Goal: Task Accomplishment & Management: Manage account settings

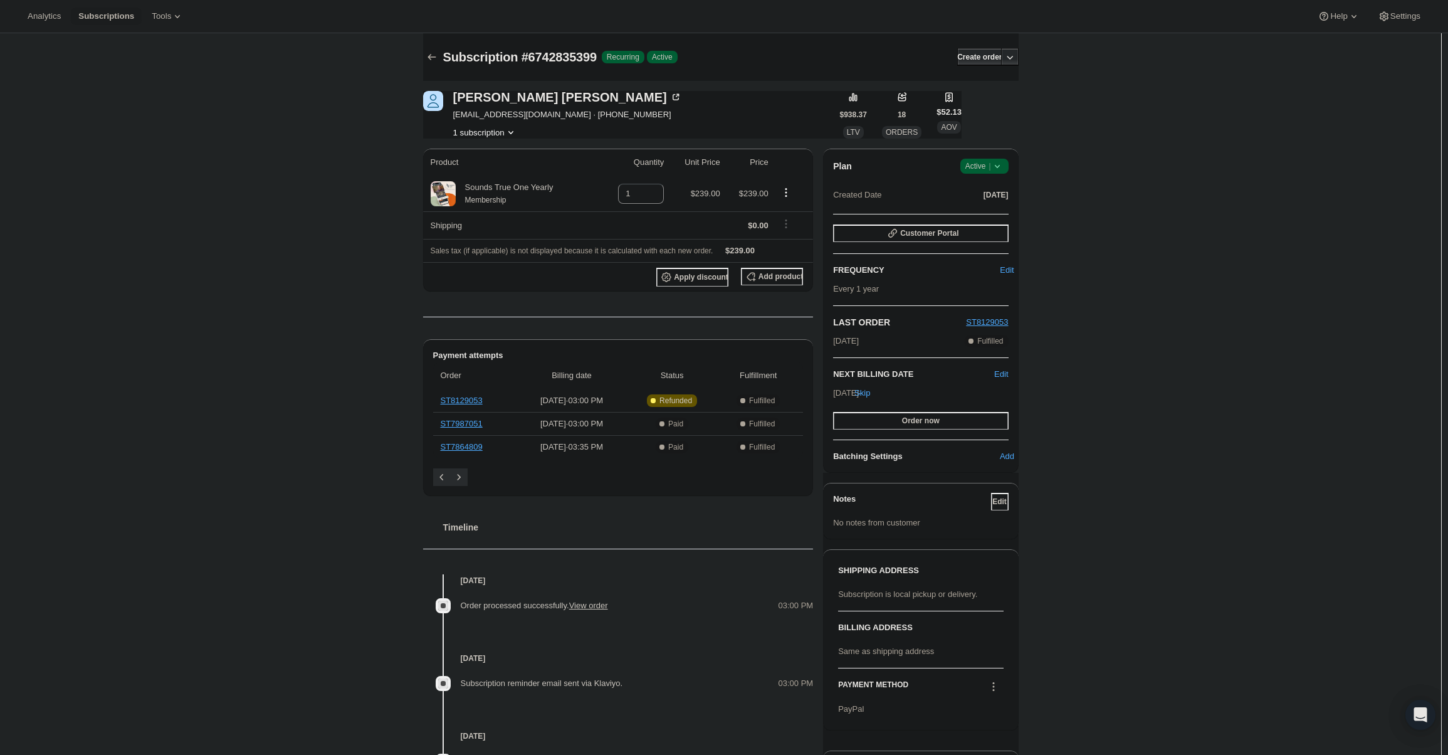
drag, startPoint x: 982, startPoint y: 159, endPoint x: 985, endPoint y: 172, distance: 14.1
click at [983, 159] on span "Success Active |" at bounding box center [984, 166] width 48 height 15
click at [983, 204] on button "Cancel subscription" at bounding box center [988, 212] width 78 height 20
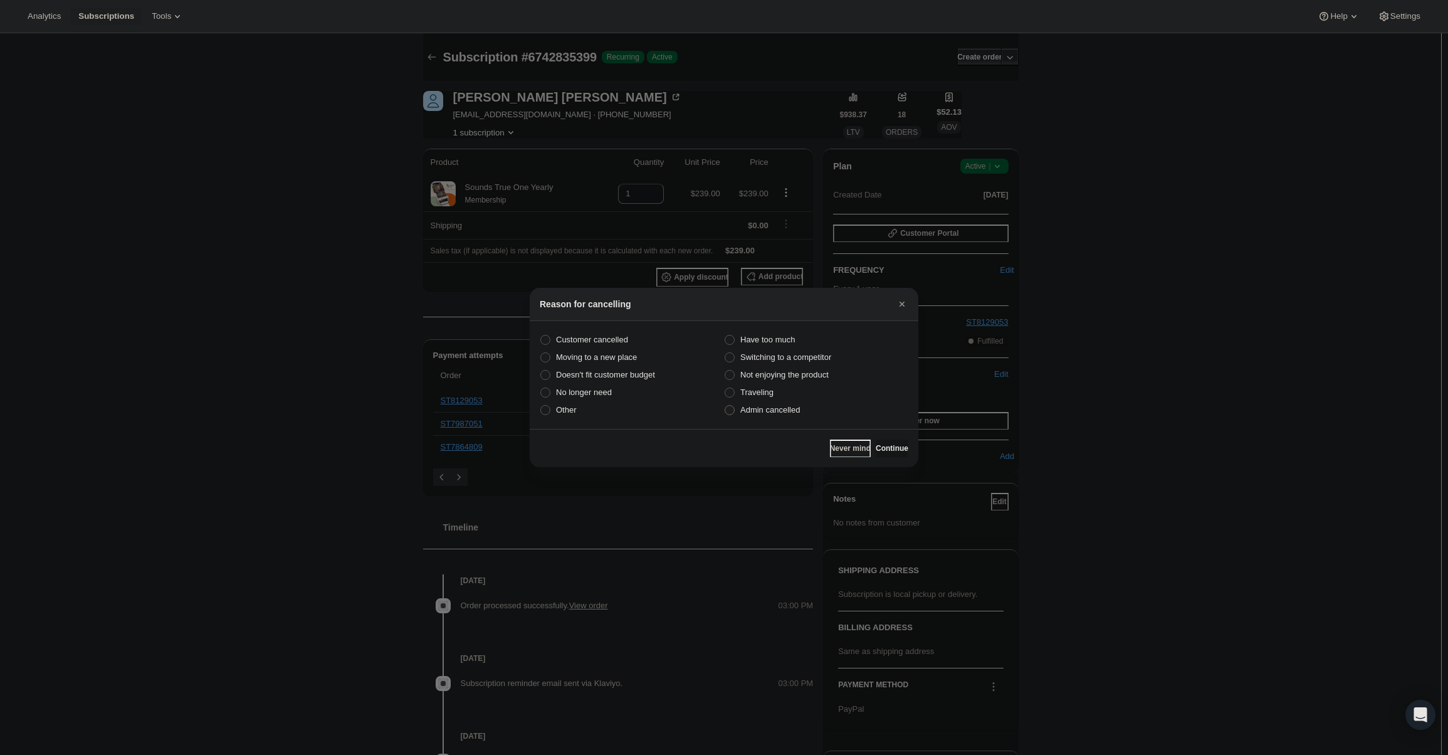
click at [786, 409] on span "Admin cancelled" at bounding box center [770, 409] width 60 height 9
click at [725, 406] on input "Admin cancelled" at bounding box center [725, 405] width 1 height 1
radio input "true"
click at [889, 450] on button "Continue" at bounding box center [892, 448] width 33 height 18
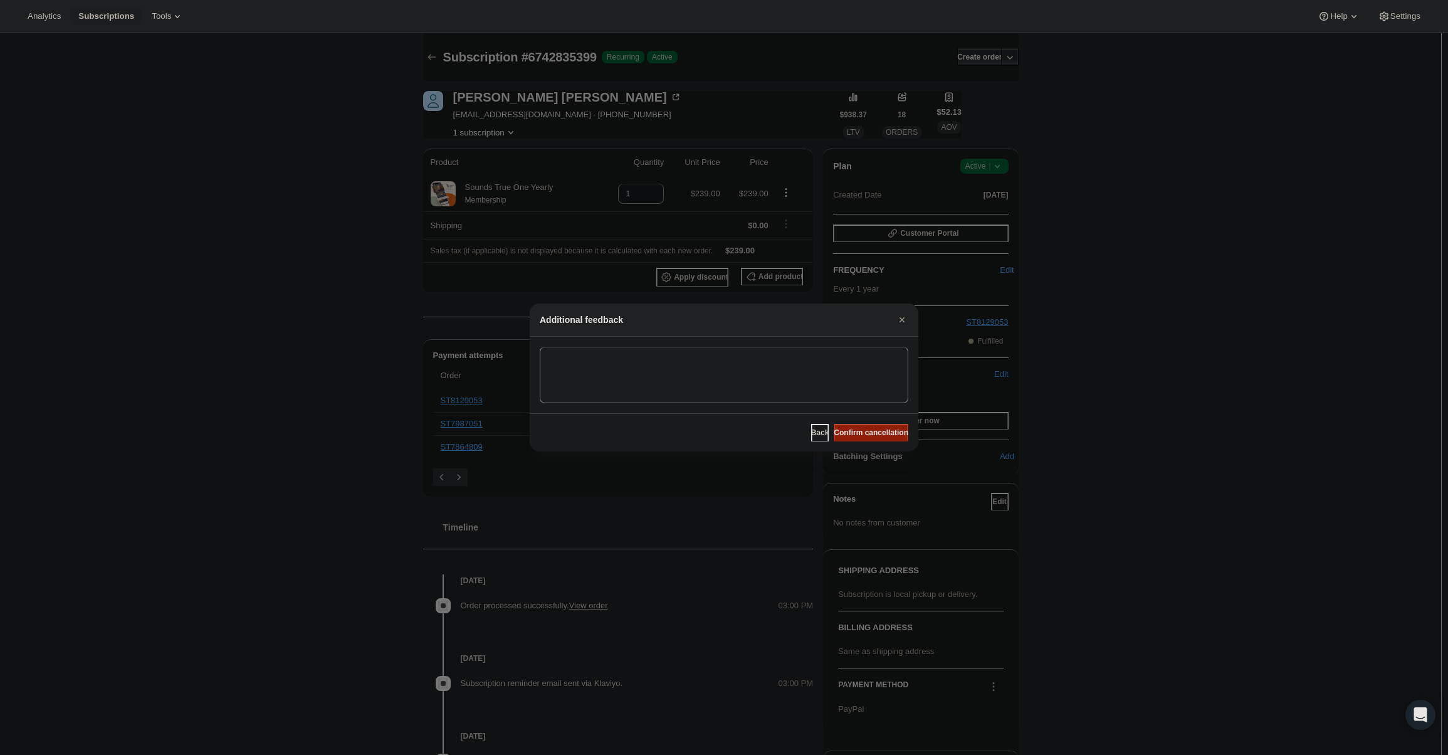
click at [880, 434] on span "Confirm cancellation" at bounding box center [871, 432] width 75 height 10
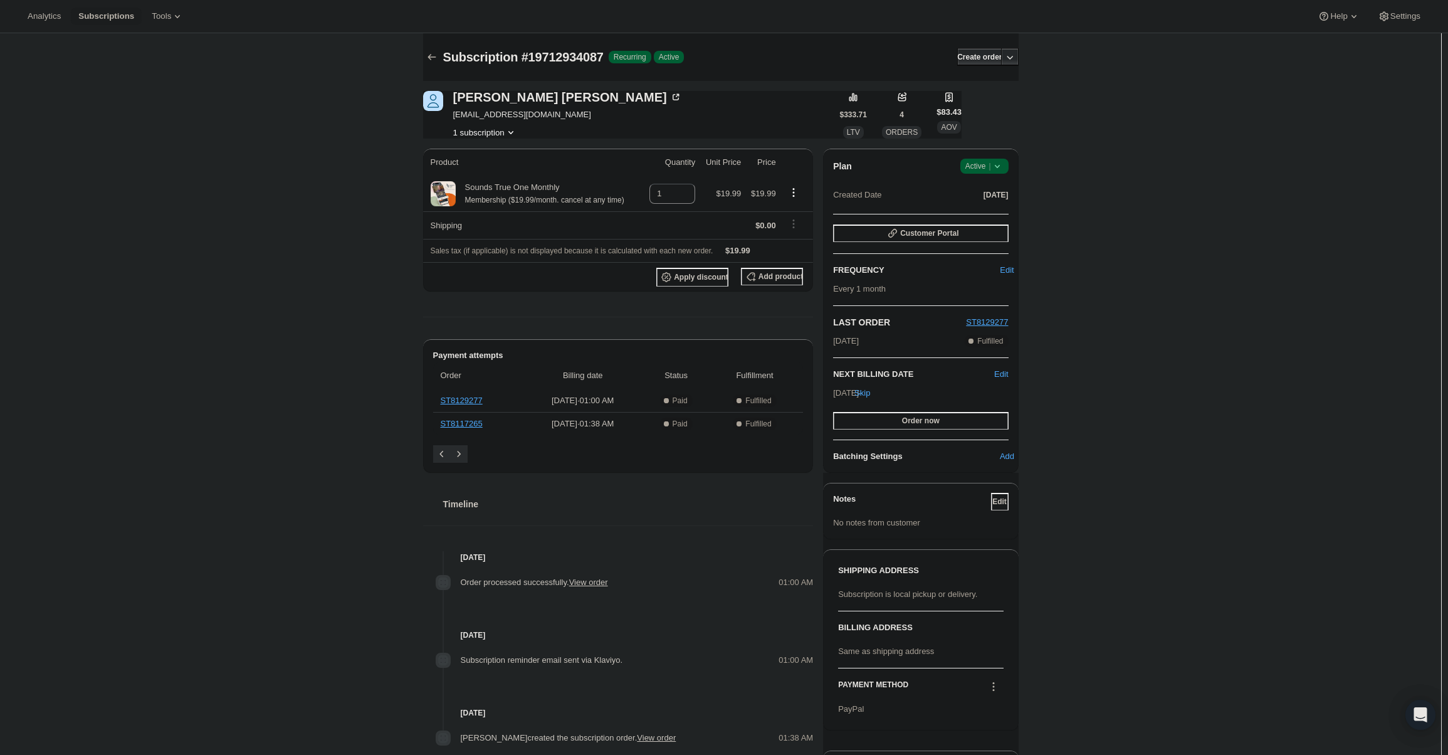
drag, startPoint x: 972, startPoint y: 162, endPoint x: 985, endPoint y: 172, distance: 16.9
click at [971, 162] on span "Active |" at bounding box center [984, 166] width 38 height 13
click at [992, 203] on button "Cancel subscription" at bounding box center [988, 212] width 78 height 20
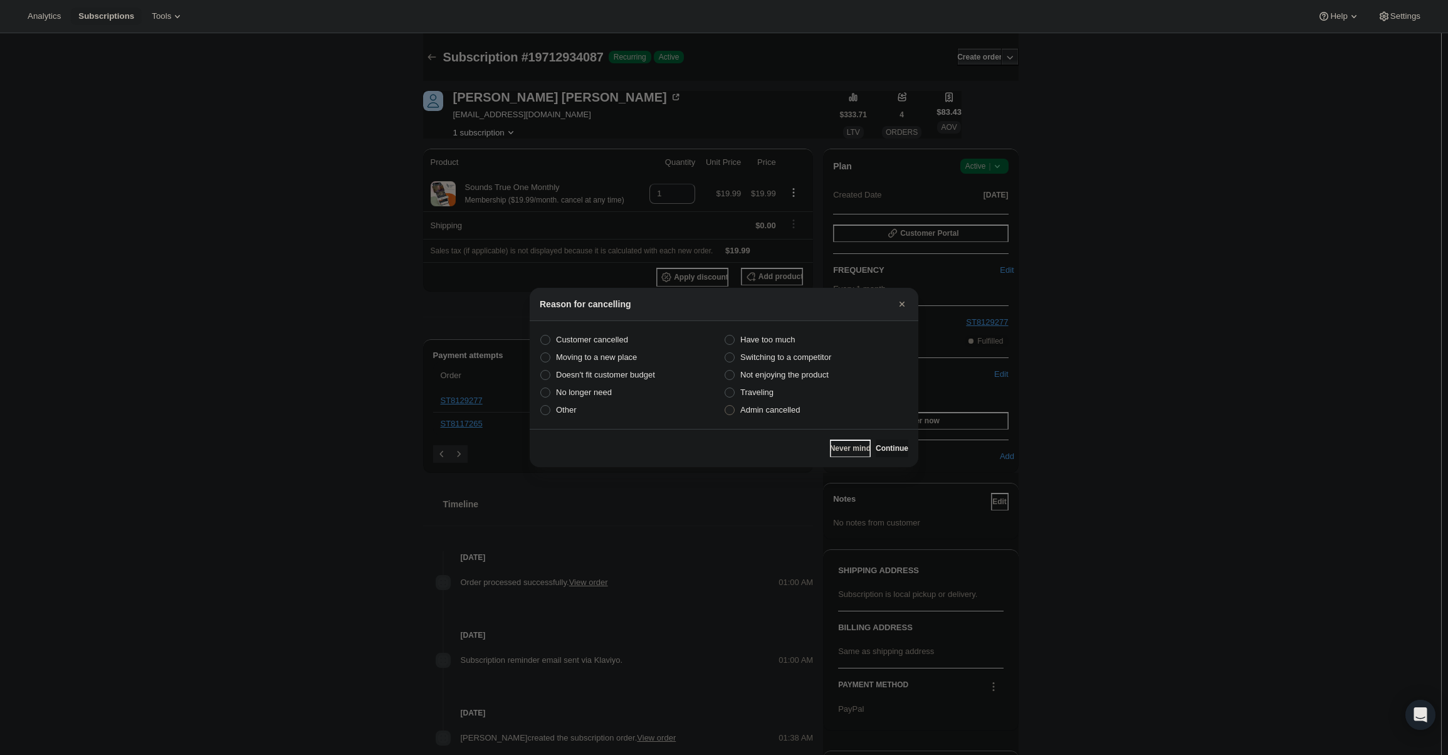
click at [760, 408] on span "Admin cancelled" at bounding box center [770, 409] width 60 height 9
click at [725, 406] on input "Admin cancelled" at bounding box center [725, 405] width 1 height 1
radio input "true"
drag, startPoint x: 903, startPoint y: 445, endPoint x: 891, endPoint y: 443, distance: 12.1
click at [899, 445] on button "Continue" at bounding box center [892, 448] width 33 height 18
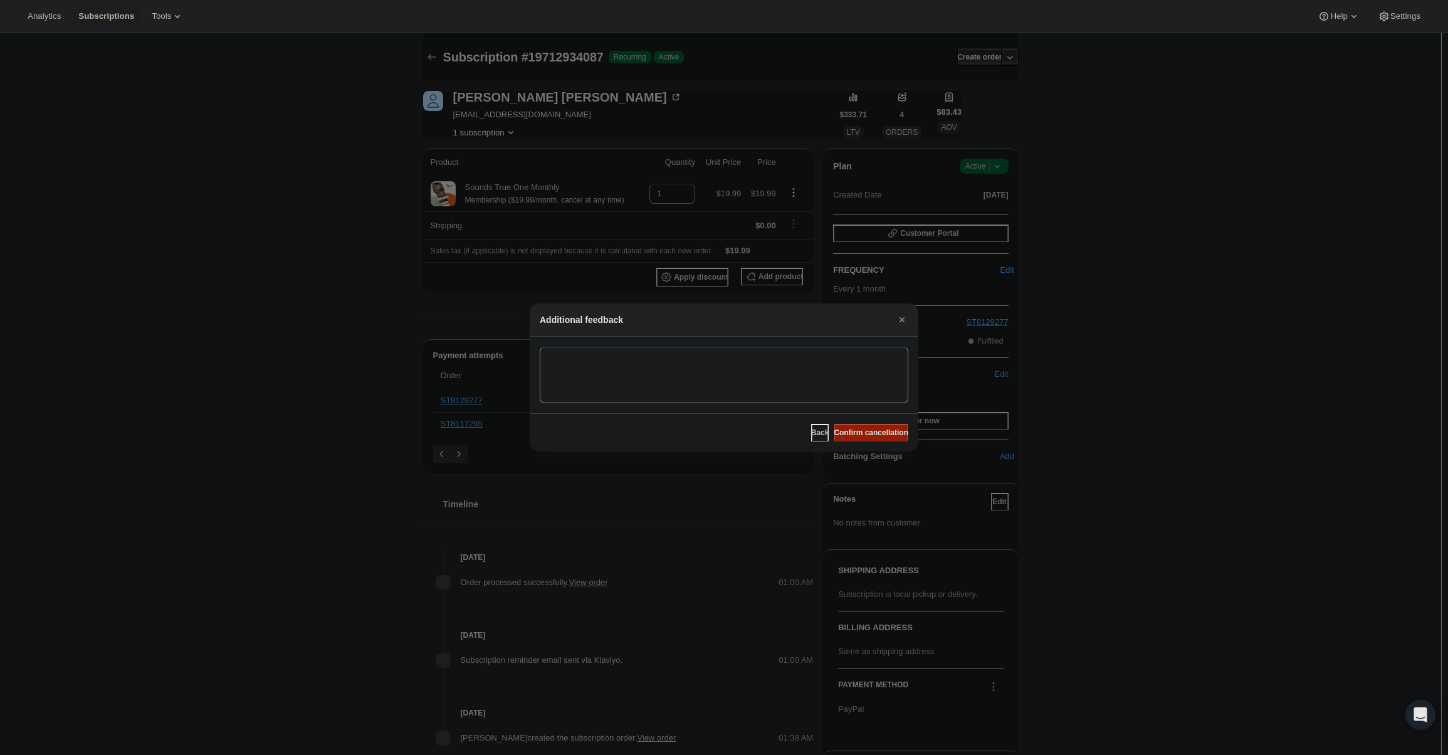
click at [881, 437] on span "Confirm cancellation" at bounding box center [871, 432] width 75 height 10
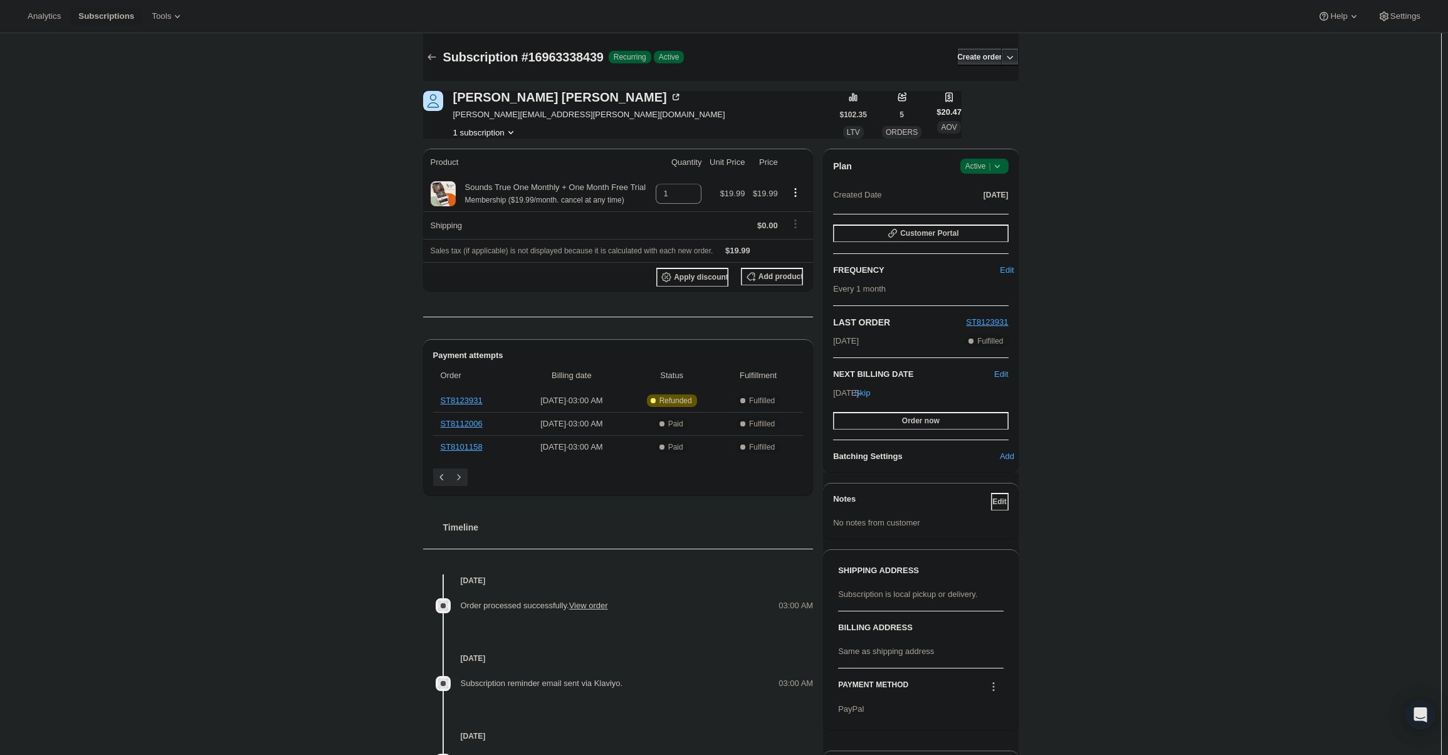
click at [978, 160] on span "Active |" at bounding box center [984, 166] width 38 height 13
click at [985, 204] on button "Cancel subscription" at bounding box center [988, 212] width 78 height 20
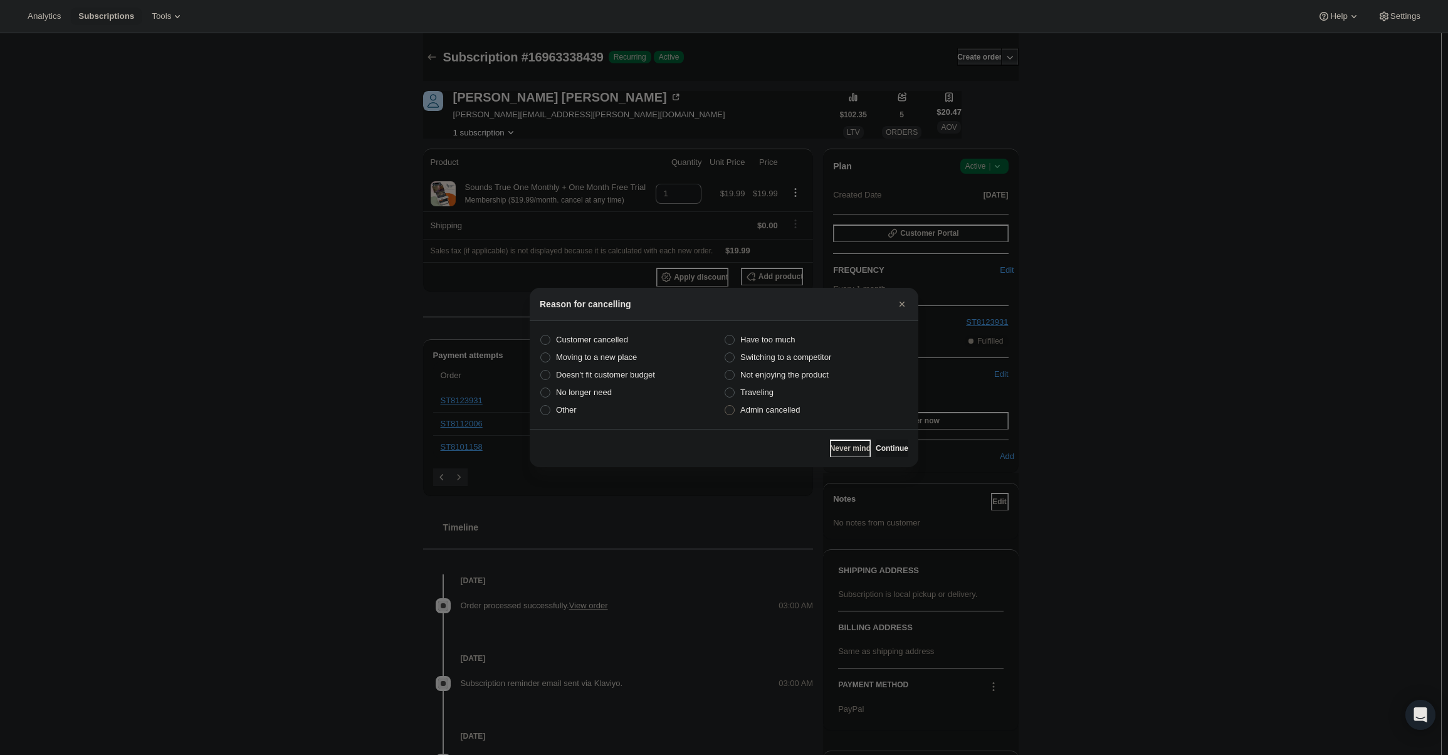
click at [773, 405] on span "Admin cancelled" at bounding box center [770, 409] width 60 height 9
click at [725, 405] on input "Admin cancelled" at bounding box center [725, 405] width 1 height 1
radio input "true"
click at [879, 438] on div "Never mind Continue" at bounding box center [724, 448] width 389 height 38
click at [881, 446] on span "Continue" at bounding box center [892, 448] width 33 height 10
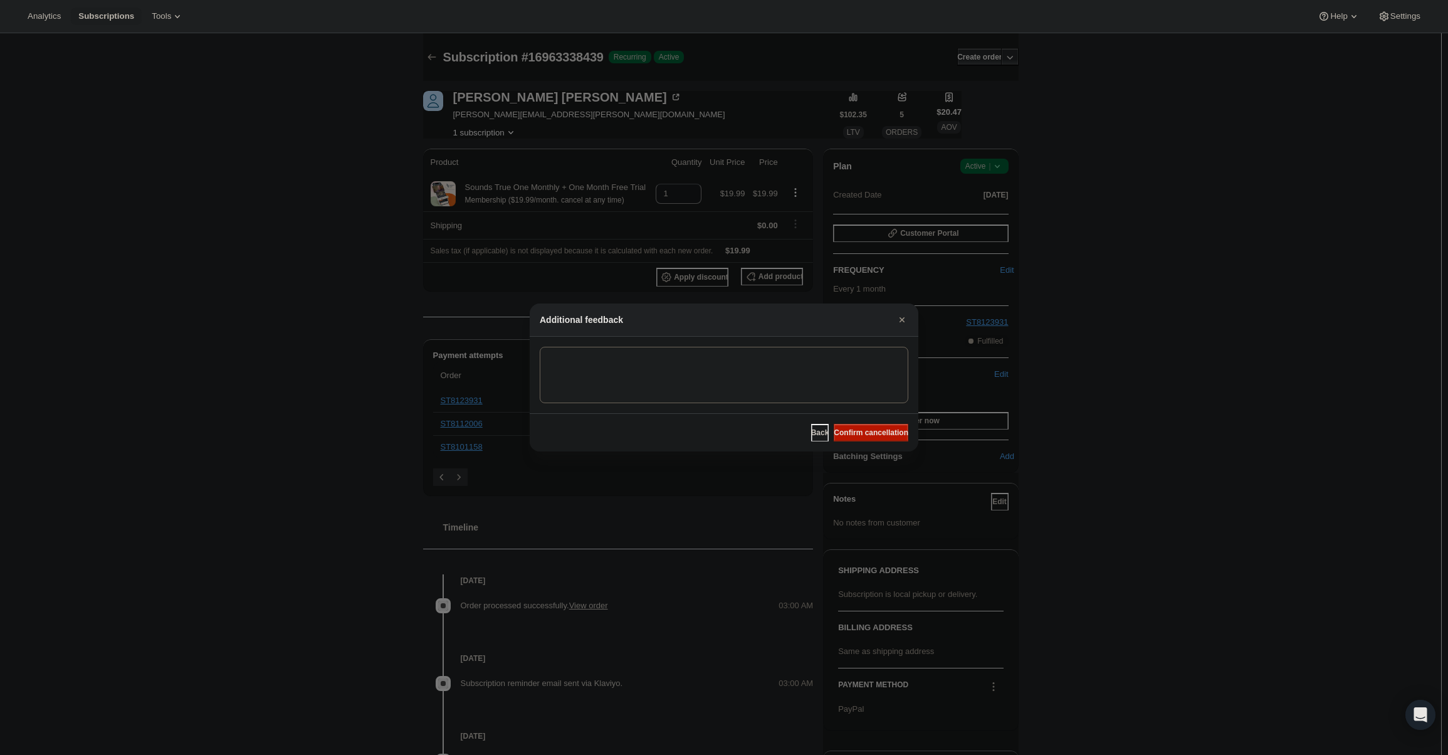
drag, startPoint x: 875, startPoint y: 435, endPoint x: 861, endPoint y: 419, distance: 20.9
click at [873, 434] on span "Confirm cancellation" at bounding box center [871, 432] width 75 height 10
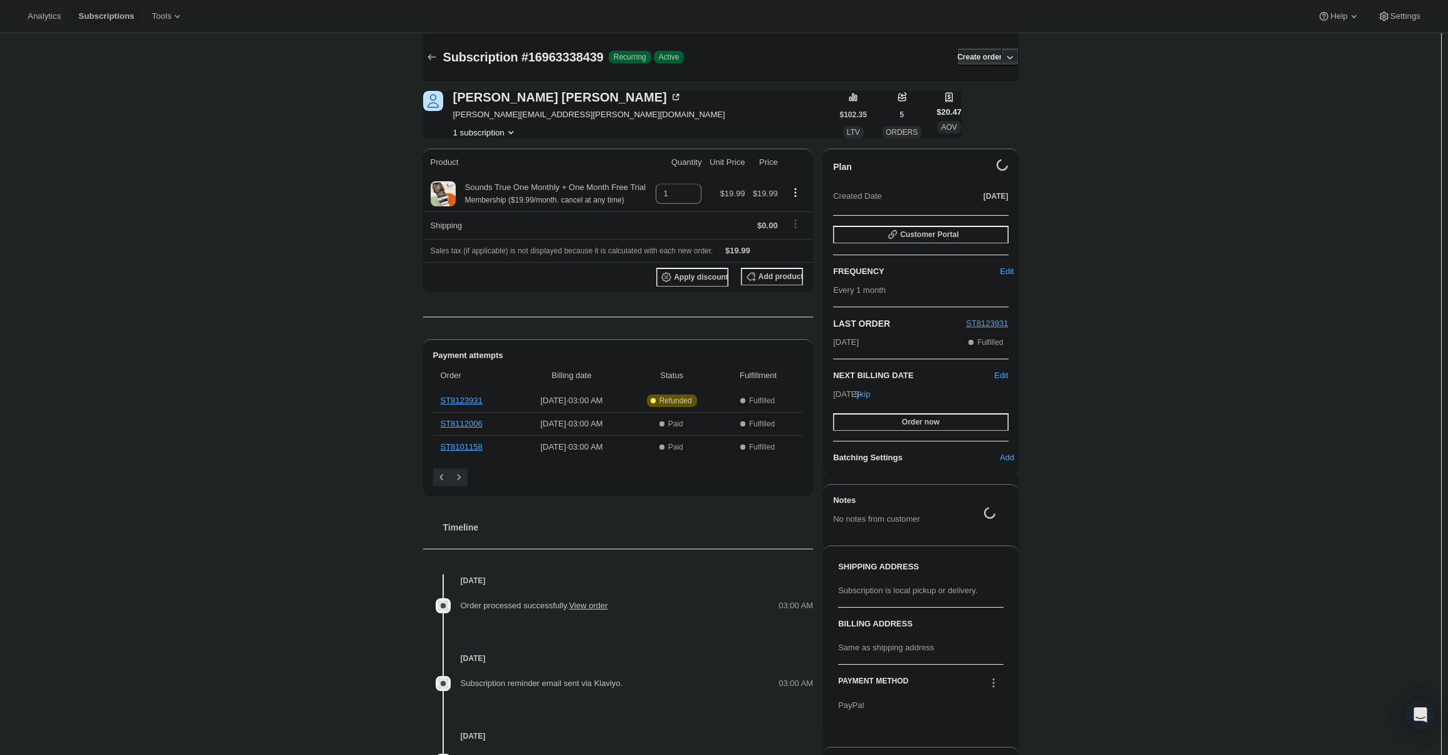
click at [478, 122] on div "Nancy Lee-Evans nancy@nancylee-evans.com 1 subscription" at bounding box center [589, 115] width 272 height 48
click at [479, 122] on div "Nancy Lee-Evans nancy@nancylee-evans.com 1 subscription" at bounding box center [589, 115] width 272 height 48
drag, startPoint x: 479, startPoint y: 122, endPoint x: 481, endPoint y: 113, distance: 8.5
click at [480, 118] on div "Nancy Lee-Evans nancy@nancylee-evans.com 1 subscription" at bounding box center [589, 115] width 272 height 48
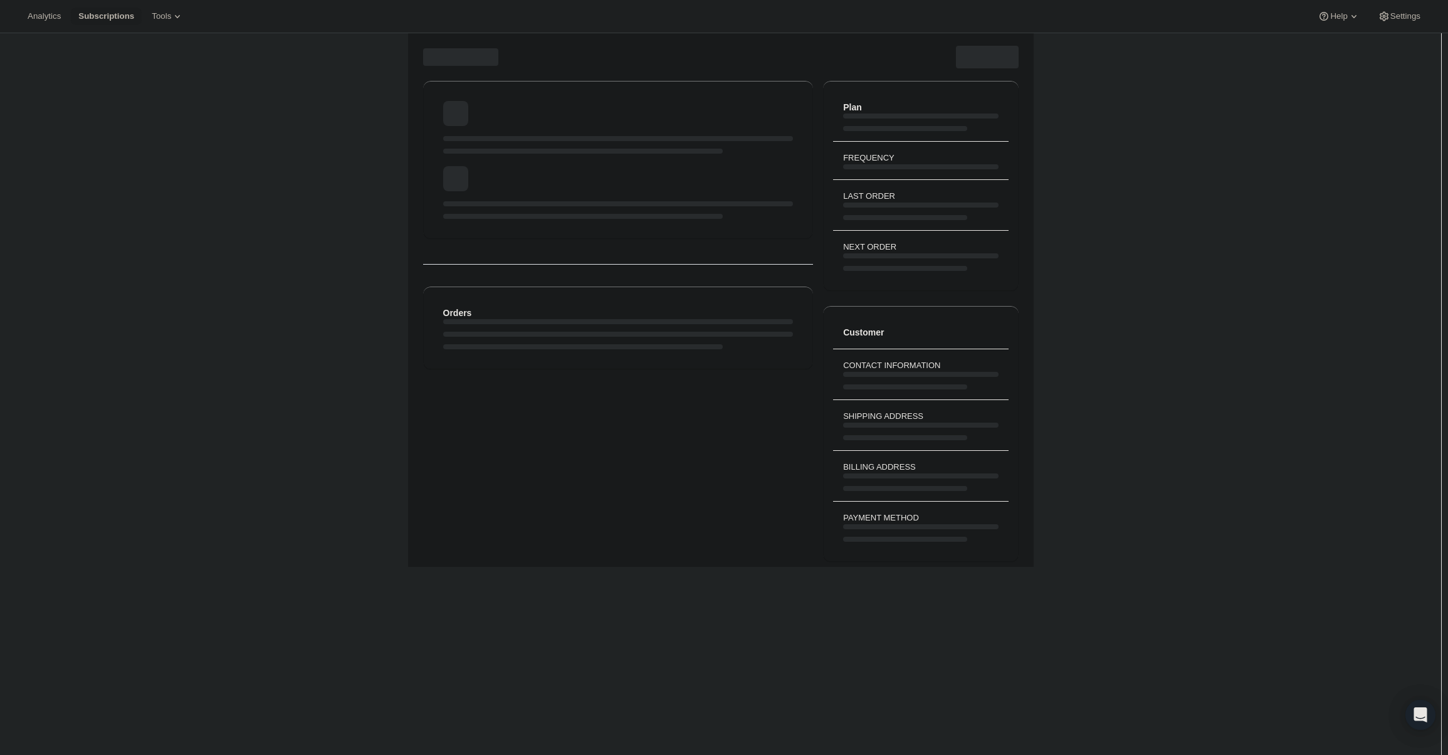
copy span "nancy@nancylee-evans.com"
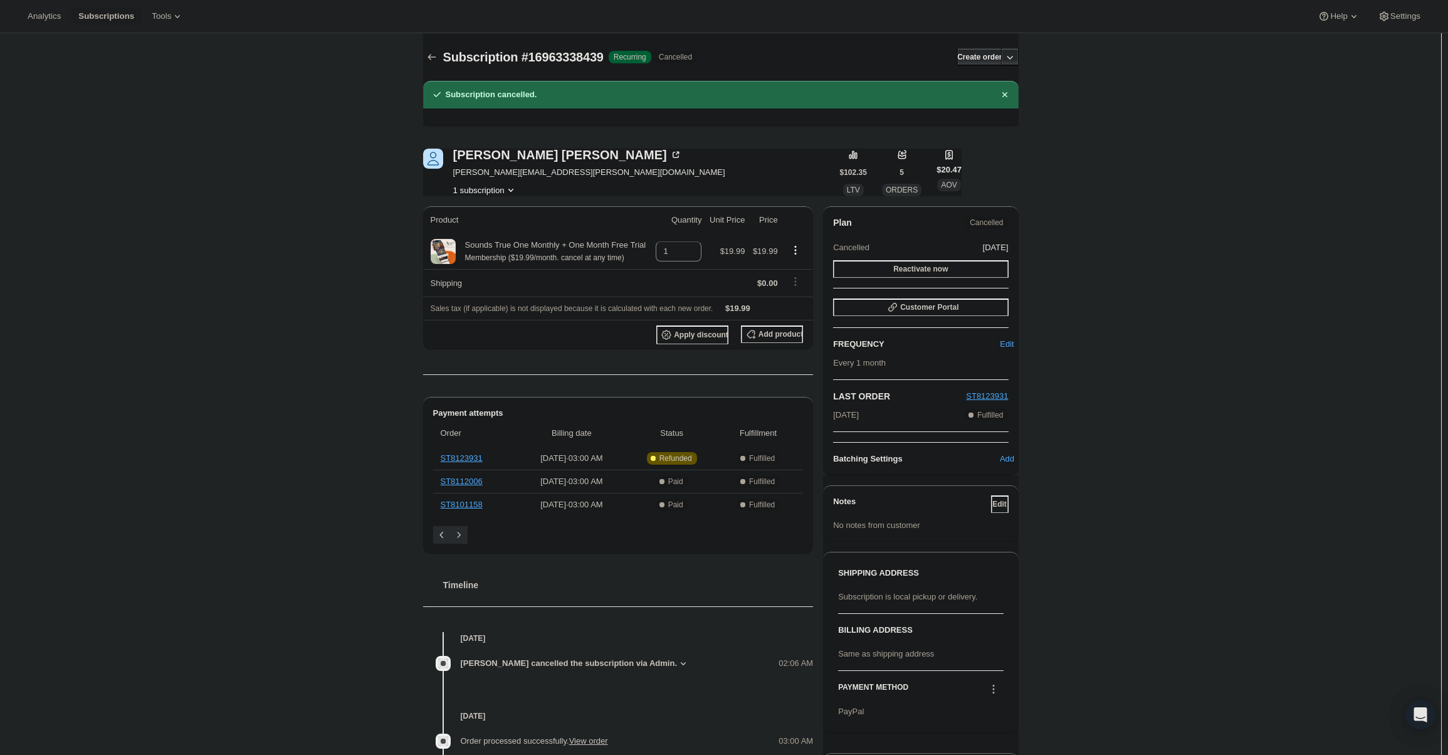
click at [494, 174] on span "nancy@nancylee-evans.com" at bounding box center [589, 172] width 272 height 13
copy span "nancy@nancylee-evans.com"
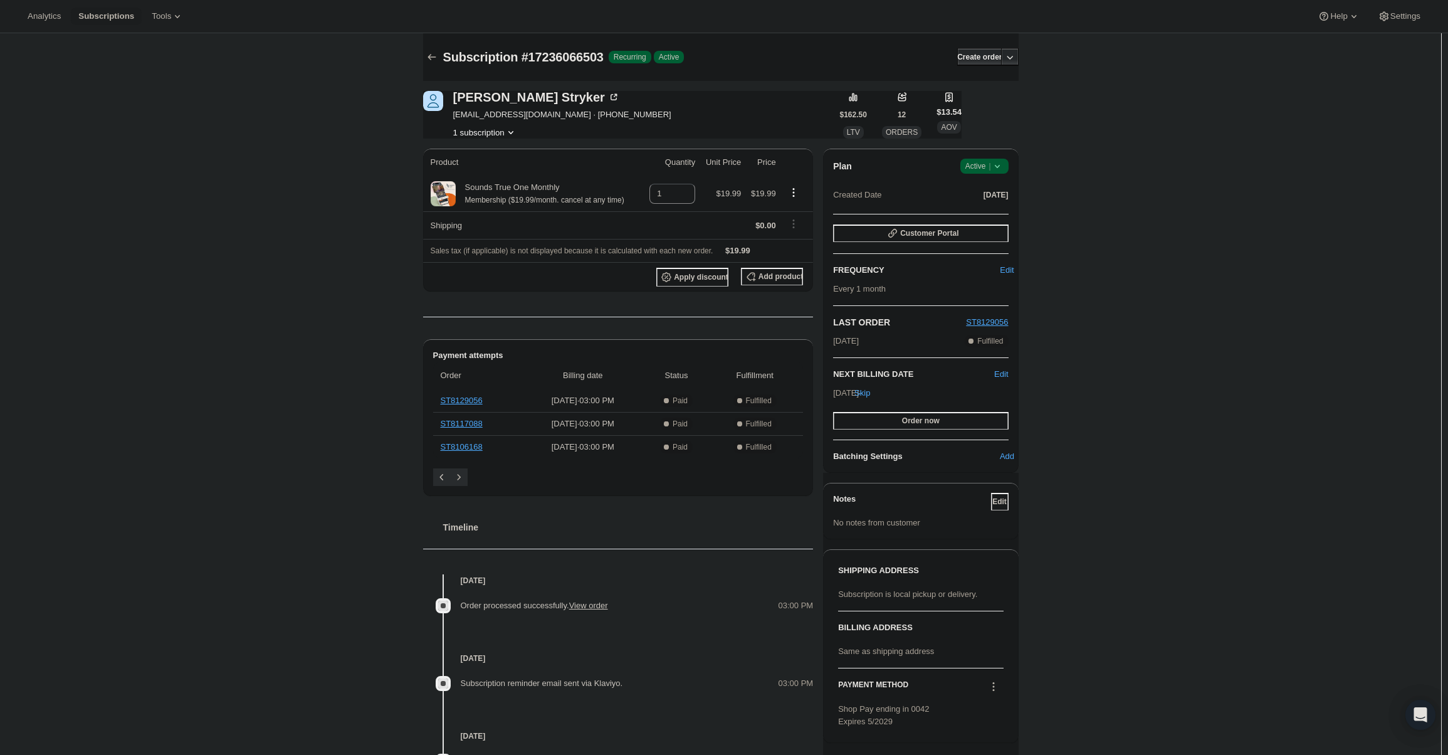
click at [491, 118] on span "kindersue123@att.net · +14084642829" at bounding box center [562, 114] width 218 height 13
click at [458, 123] on div "Susan Stryker kindersue123@att.net · +14084642829 1 subscription" at bounding box center [562, 115] width 218 height 48
drag, startPoint x: 456, startPoint y: 118, endPoint x: 535, endPoint y: 112, distance: 78.6
click at [535, 112] on span "kindersue123@att.net · +14084642829" at bounding box center [562, 114] width 218 height 13
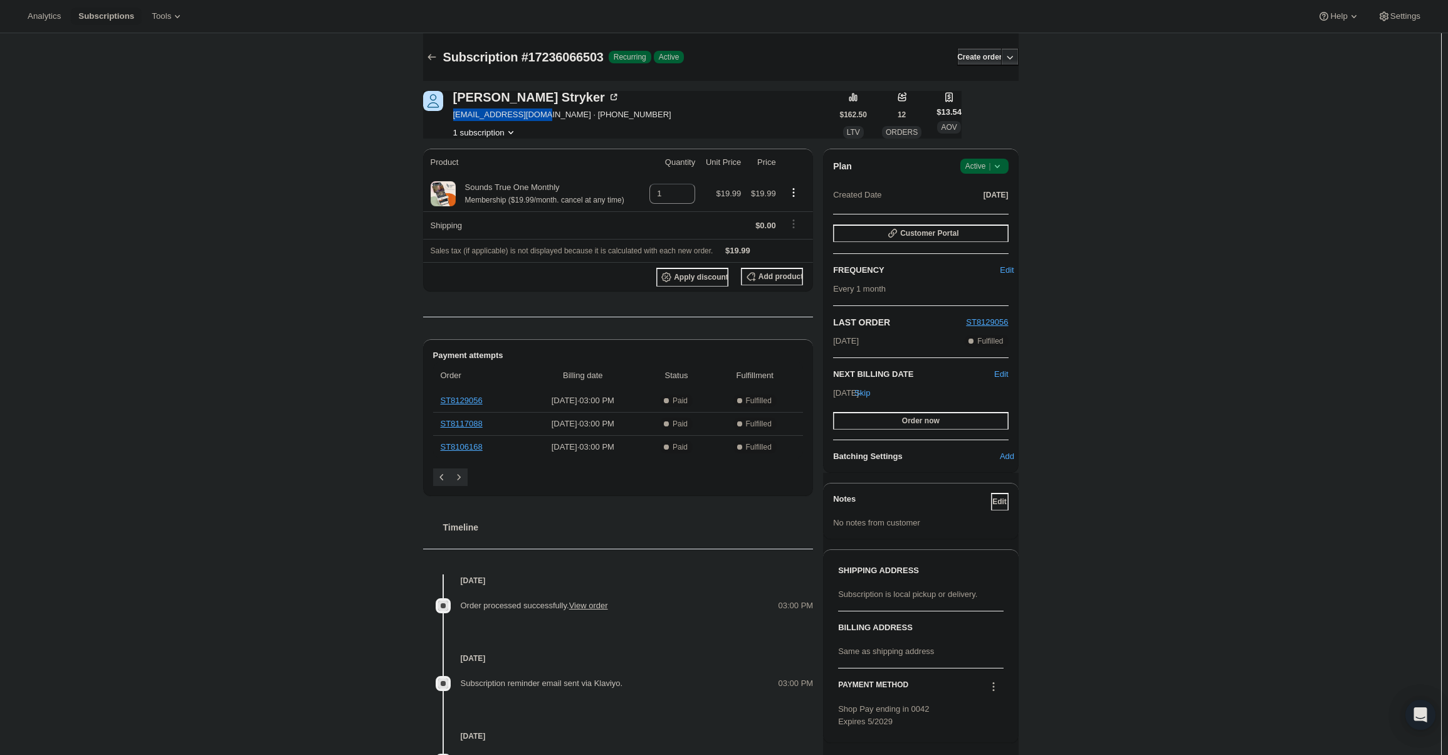
copy span "kindersue123@att.net"
click at [972, 165] on span "Active |" at bounding box center [984, 166] width 38 height 13
click at [976, 216] on span "Cancel subscription" at bounding box center [988, 211] width 71 height 9
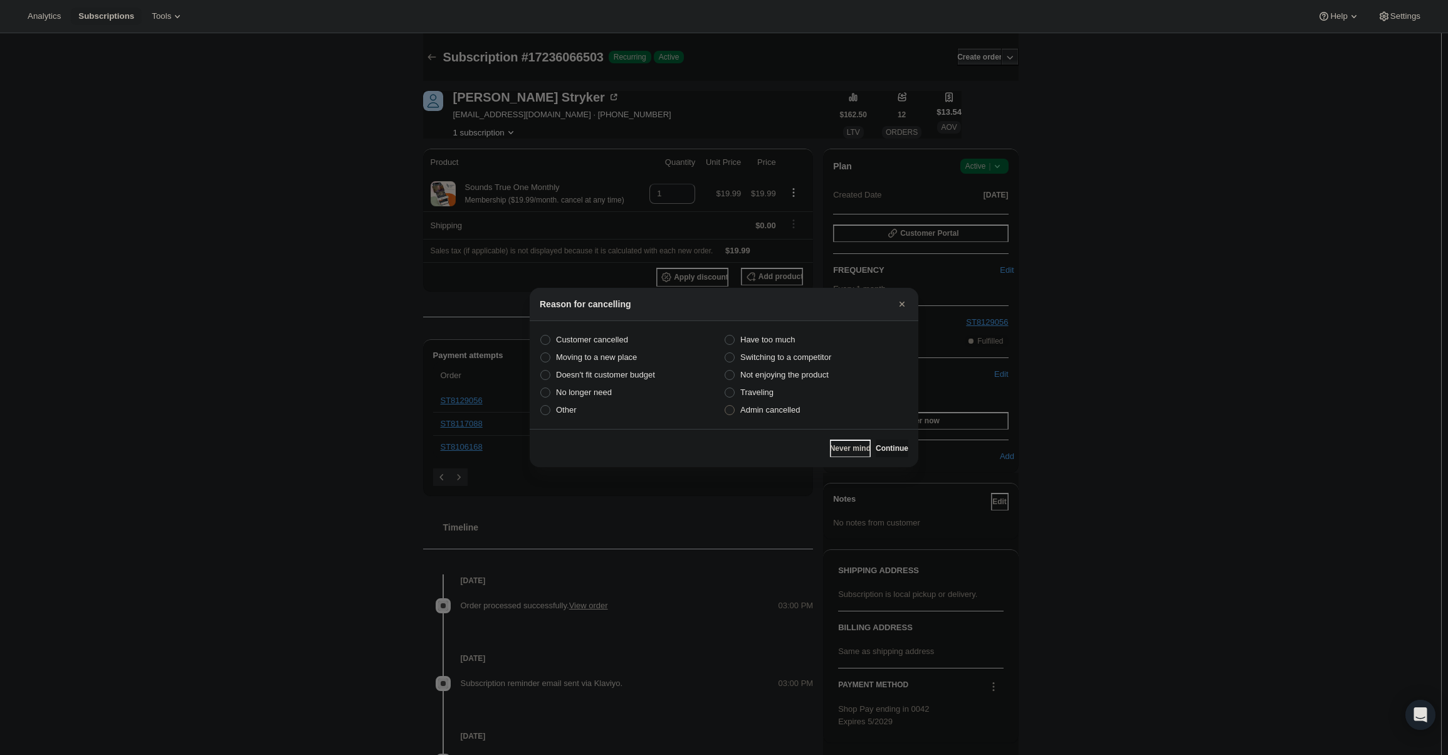
click at [750, 411] on span "Admin cancelled" at bounding box center [770, 409] width 60 height 9
click at [725, 406] on input "Admin cancelled" at bounding box center [725, 405] width 1 height 1
radio input "true"
drag, startPoint x: 874, startPoint y: 448, endPoint x: 871, endPoint y: 439, distance: 8.7
click at [876, 447] on span "Continue" at bounding box center [892, 448] width 33 height 10
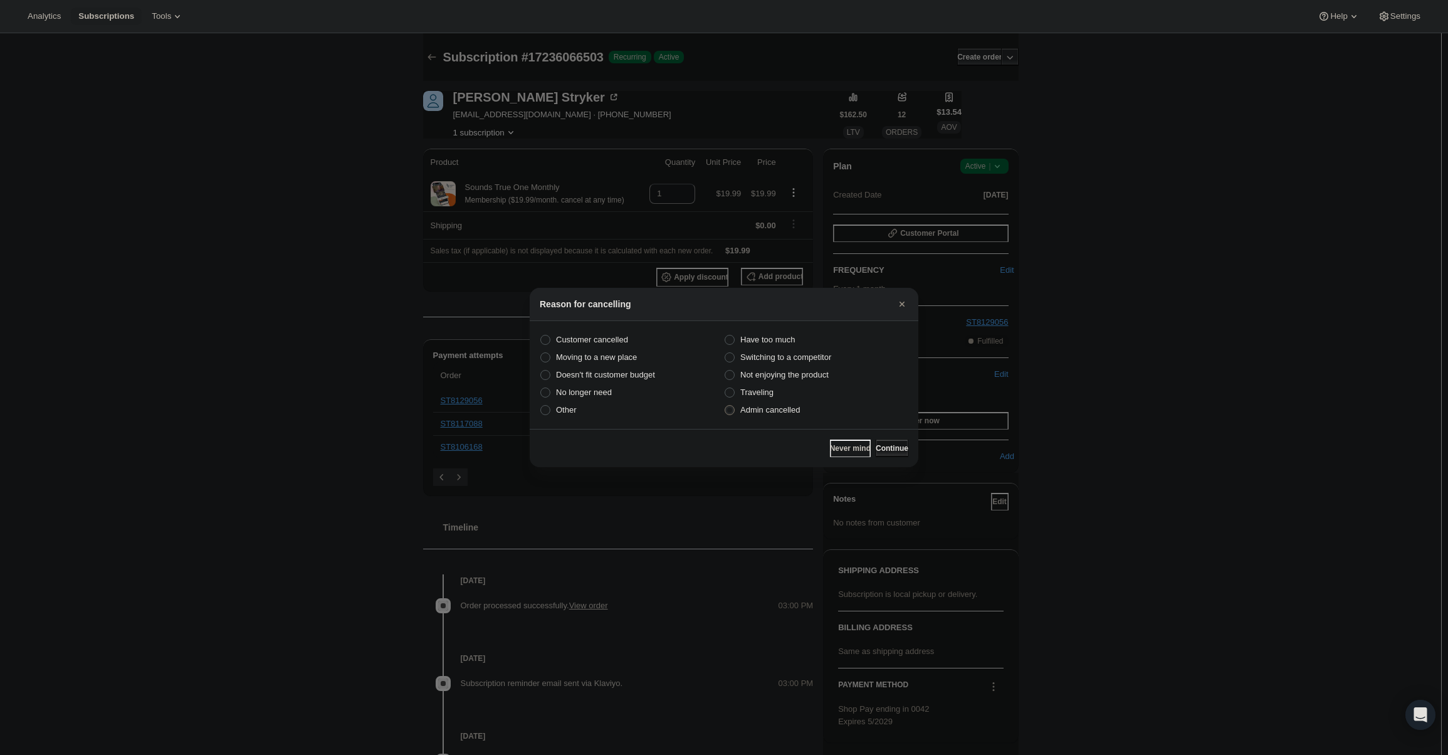
click at [876, 443] on span "Continue" at bounding box center [892, 448] width 33 height 10
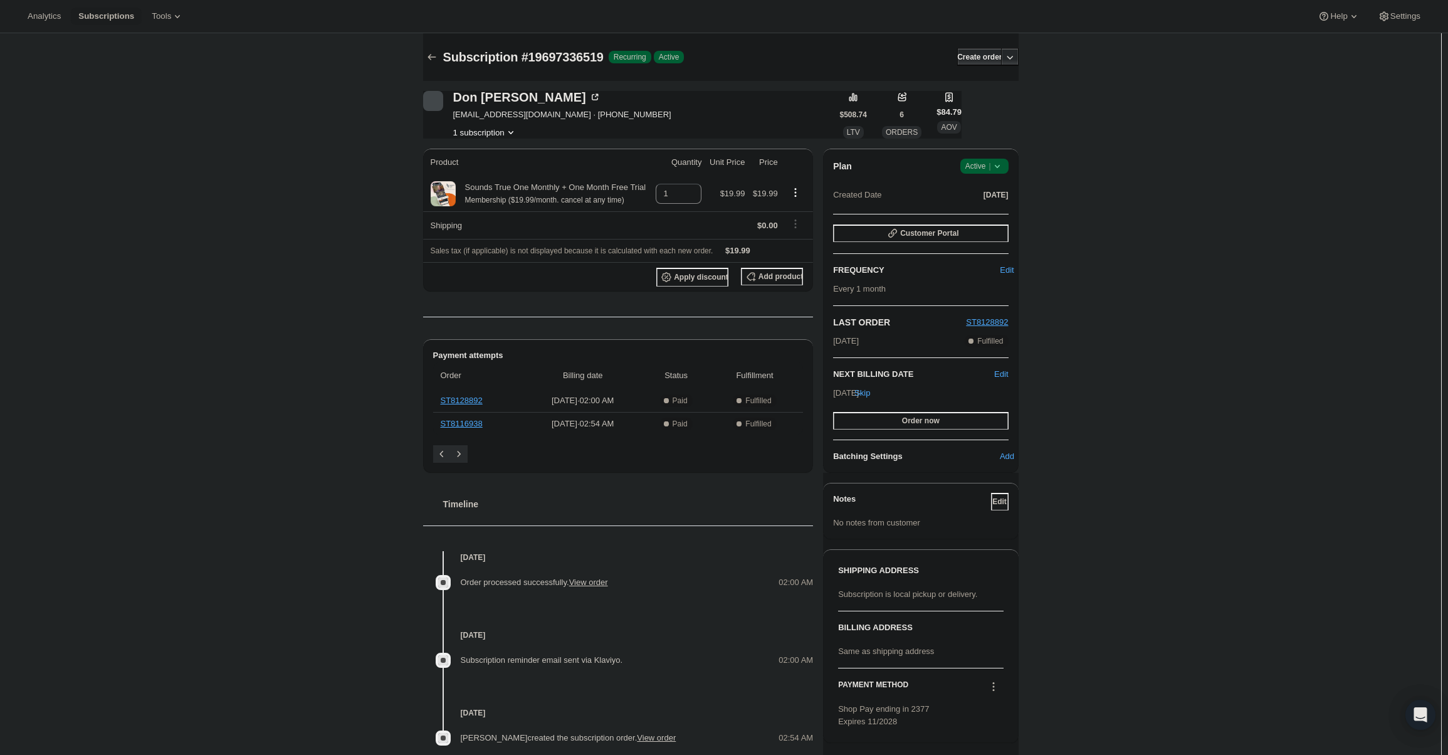
click at [498, 110] on span "[EMAIL_ADDRESS][DOMAIN_NAME] · [PHONE_NUMBER]" at bounding box center [562, 114] width 218 height 13
click at [454, 120] on div "[PERSON_NAME] [EMAIL_ADDRESS][DOMAIN_NAME] · [PHONE_NUMBER] 1 subscription" at bounding box center [631, 115] width 417 height 48
drag, startPoint x: 455, startPoint y: 117, endPoint x: 600, endPoint y: 119, distance: 144.8
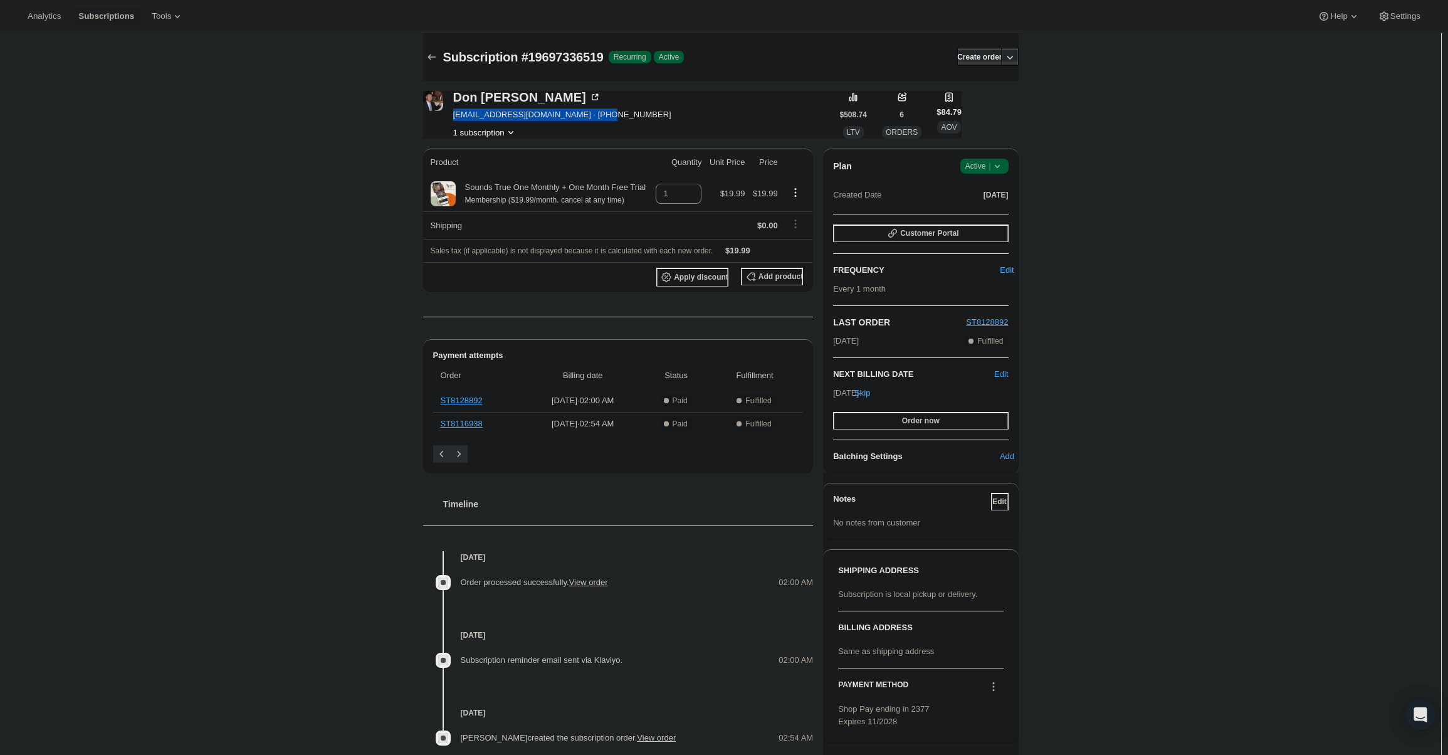
click at [600, 119] on div "[PERSON_NAME] [EMAIL_ADDRESS][DOMAIN_NAME] · [PHONE_NUMBER] 1 subscription" at bounding box center [631, 115] width 417 height 48
copy span "[EMAIL_ADDRESS][DOMAIN_NAME]"
click at [981, 164] on span "Active |" at bounding box center [984, 166] width 38 height 13
click at [996, 211] on span "Cancel subscription" at bounding box center [988, 211] width 71 height 9
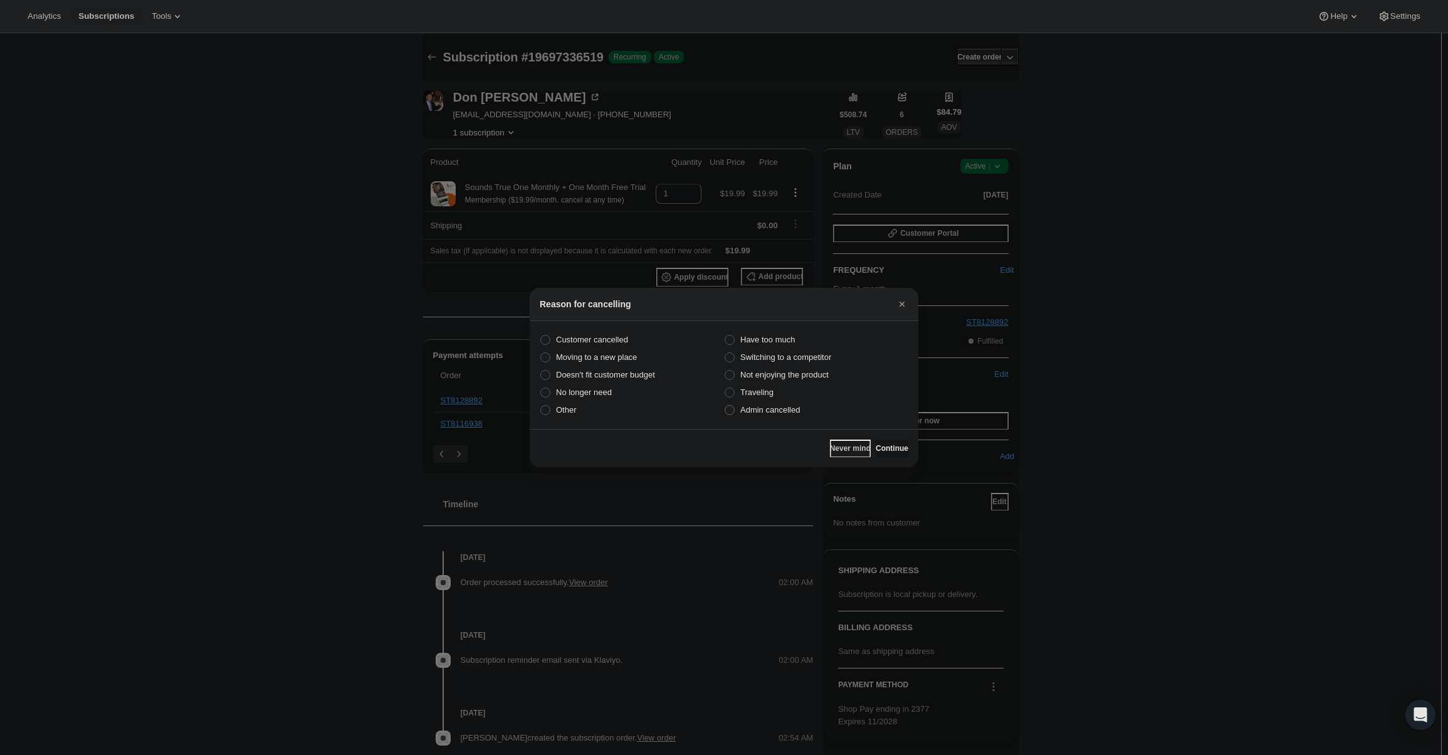
click at [795, 414] on span "Admin cancelled" at bounding box center [770, 409] width 60 height 9
click at [725, 406] on input "Admin cancelled" at bounding box center [725, 405] width 1 height 1
radio input "true"
click at [875, 439] on div "Never mind Continue" at bounding box center [724, 448] width 389 height 38
click at [877, 439] on div "Never mind Continue" at bounding box center [724, 448] width 389 height 38
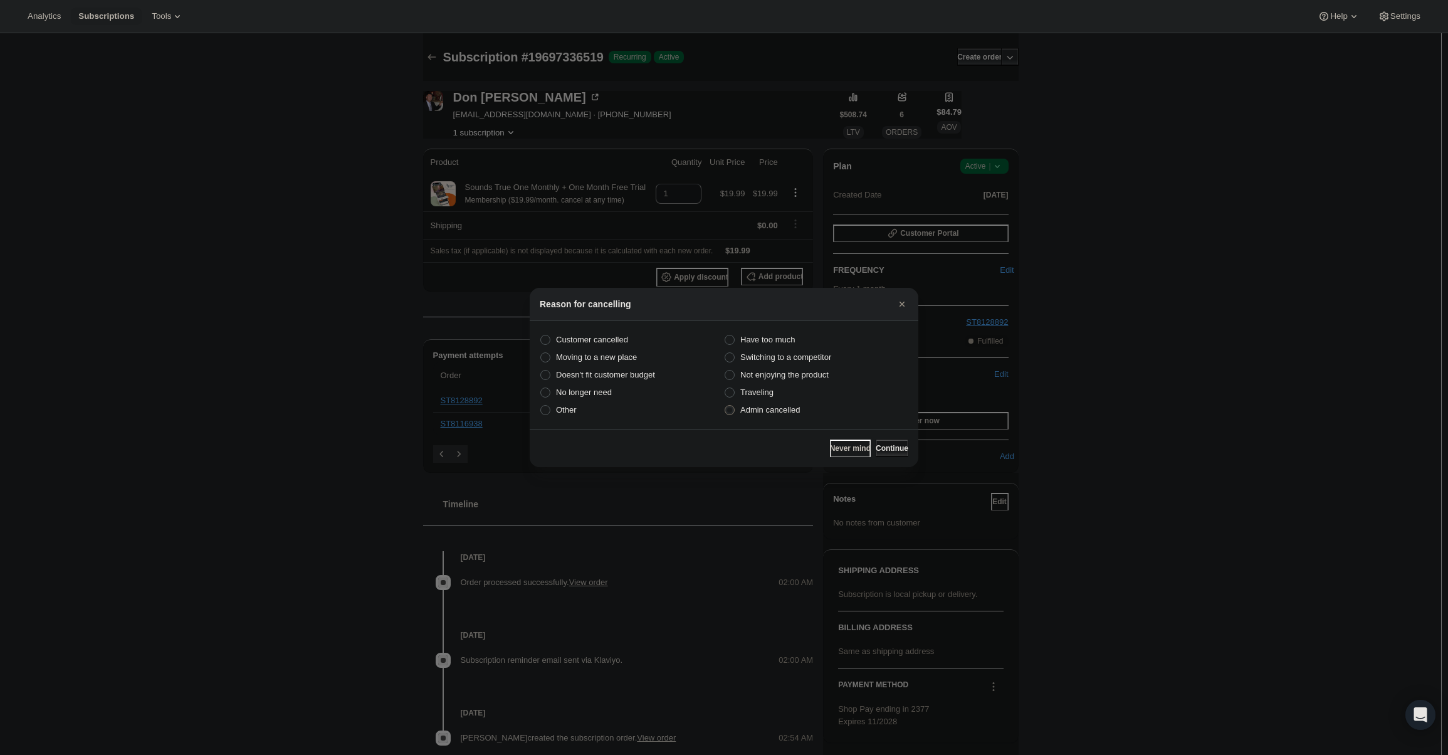
drag, startPoint x: 874, startPoint y: 428, endPoint x: 882, endPoint y: 445, distance: 18.5
click at [875, 430] on div "Reason for cancelling Customer cancelled Have too much Moving to a new place Sw…" at bounding box center [724, 377] width 389 height 179
click at [882, 445] on span "Continue" at bounding box center [892, 448] width 33 height 10
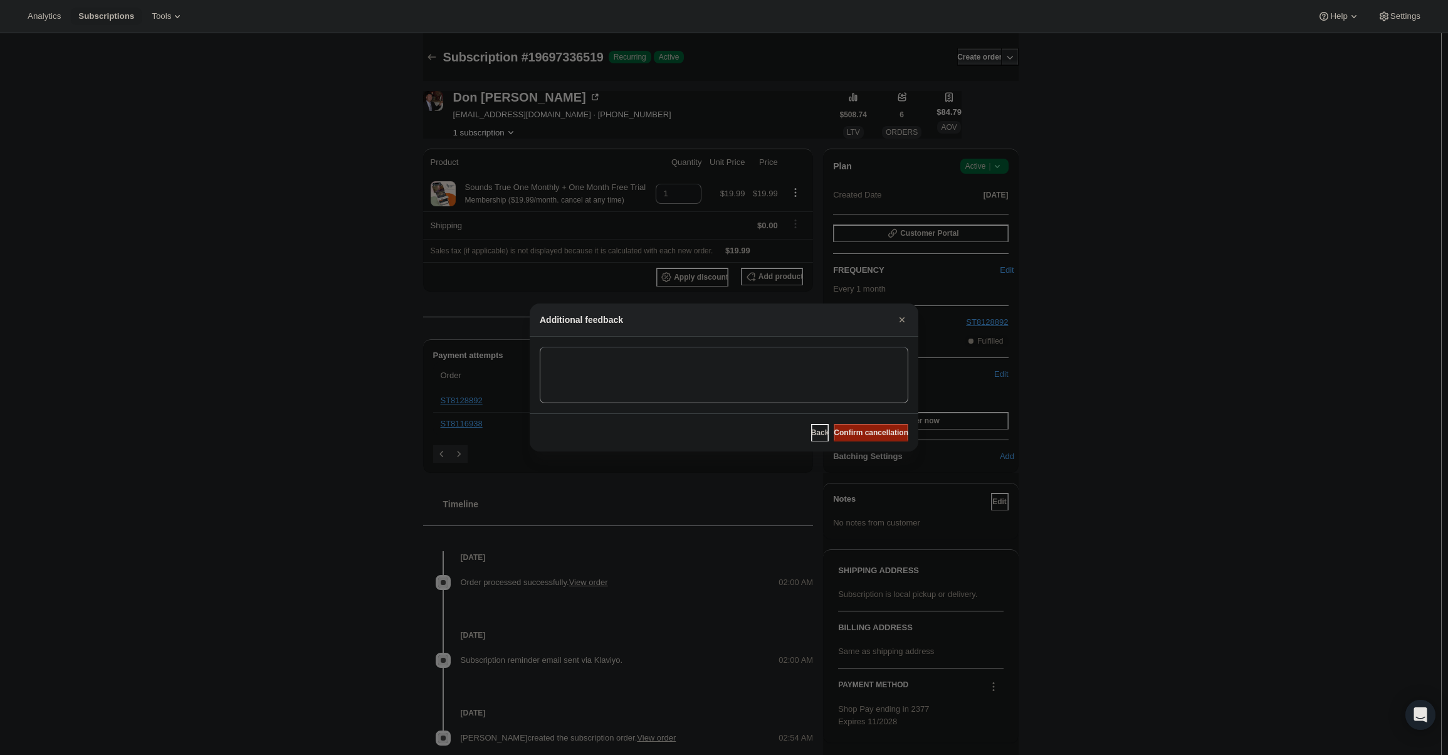
click at [883, 438] on button "Confirm cancellation" at bounding box center [871, 433] width 75 height 18
